Goal: Task Accomplishment & Management: Manage account settings

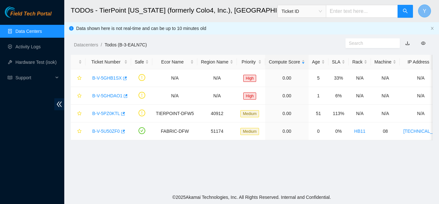
click at [422, 11] on button "Y" at bounding box center [424, 11] width 13 height 13
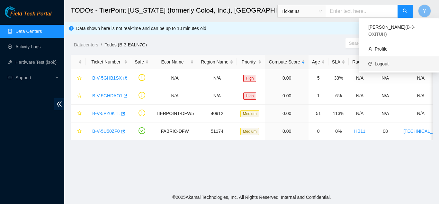
click at [389, 61] on link "Logout" at bounding box center [382, 63] width 14 height 5
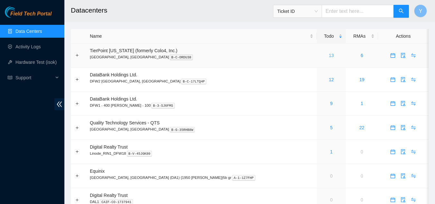
click at [328, 56] on link "13" at bounding box center [330, 55] width 5 height 5
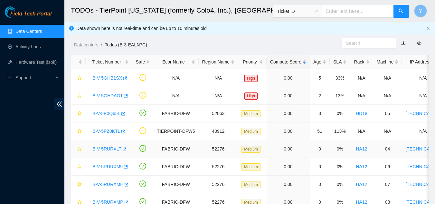
click at [111, 149] on link "B-V-5RURXLT" at bounding box center [106, 148] width 29 height 5
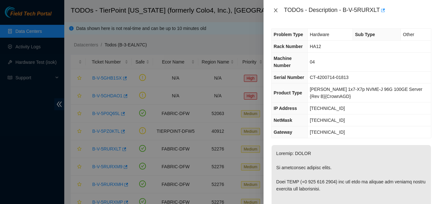
click at [277, 9] on icon "close" at bounding box center [275, 10] width 5 height 5
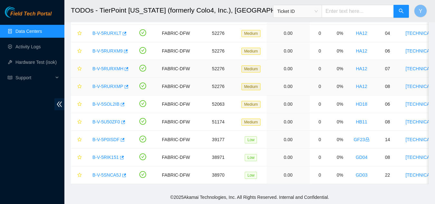
scroll to position [120, 0]
click at [33, 31] on link "Data Centers" at bounding box center [28, 31] width 26 height 5
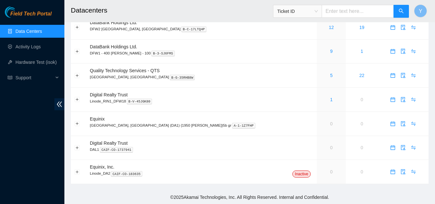
scroll to position [52, 0]
click at [330, 76] on link "5" at bounding box center [331, 75] width 3 height 5
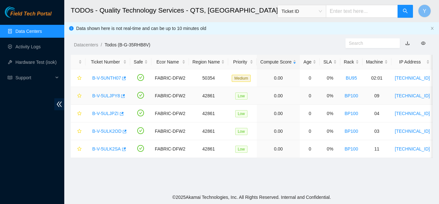
click at [110, 95] on link "B-V-5ULJPY8" at bounding box center [106, 95] width 28 height 5
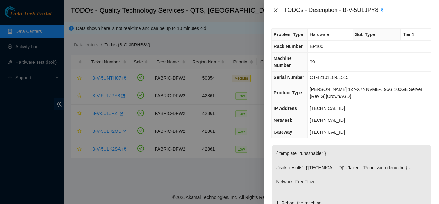
click at [276, 13] on icon "close" at bounding box center [275, 10] width 5 height 5
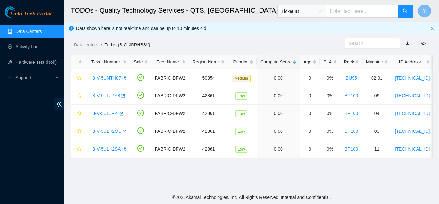
click at [427, 10] on button "Y" at bounding box center [424, 11] width 13 height 13
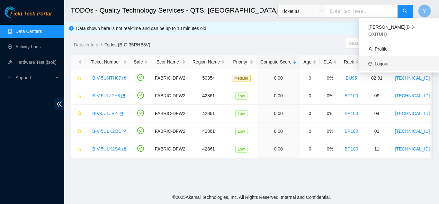
click at [382, 61] on link "Logout" at bounding box center [382, 63] width 14 height 5
